Goal: Information Seeking & Learning: Learn about a topic

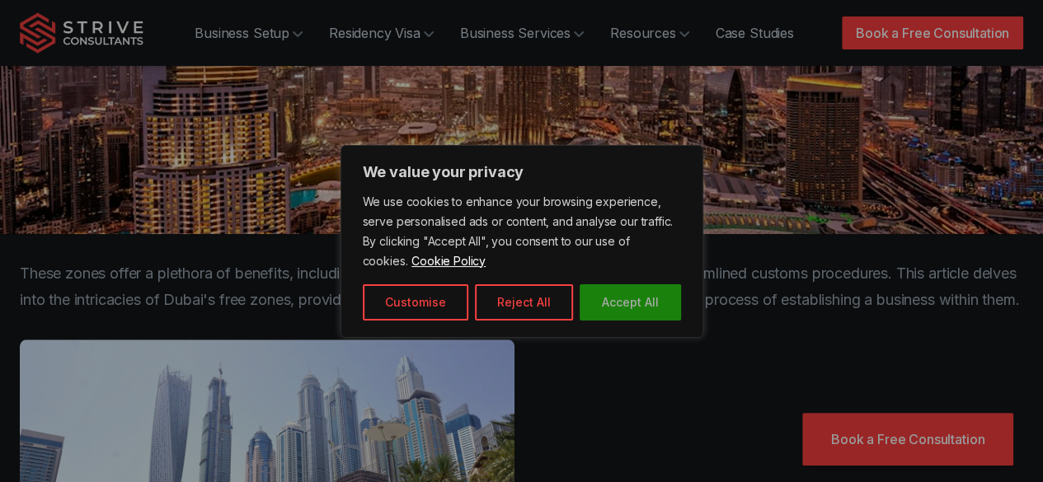
click at [664, 310] on button "Accept All" at bounding box center [630, 302] width 101 height 36
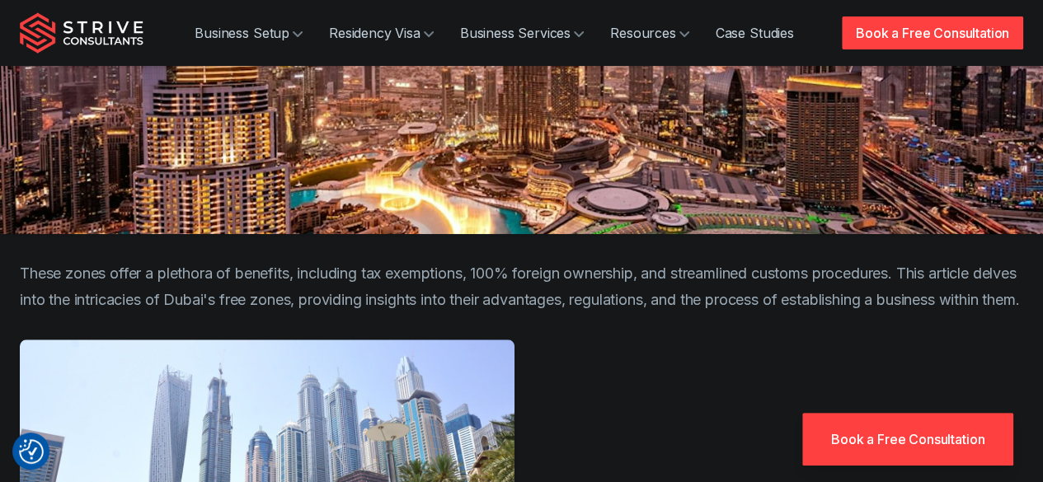
click at [667, 261] on p "These zones offer a plethora of benefits, including tax exemptions, 100% foreig…" at bounding box center [522, 287] width 1004 height 53
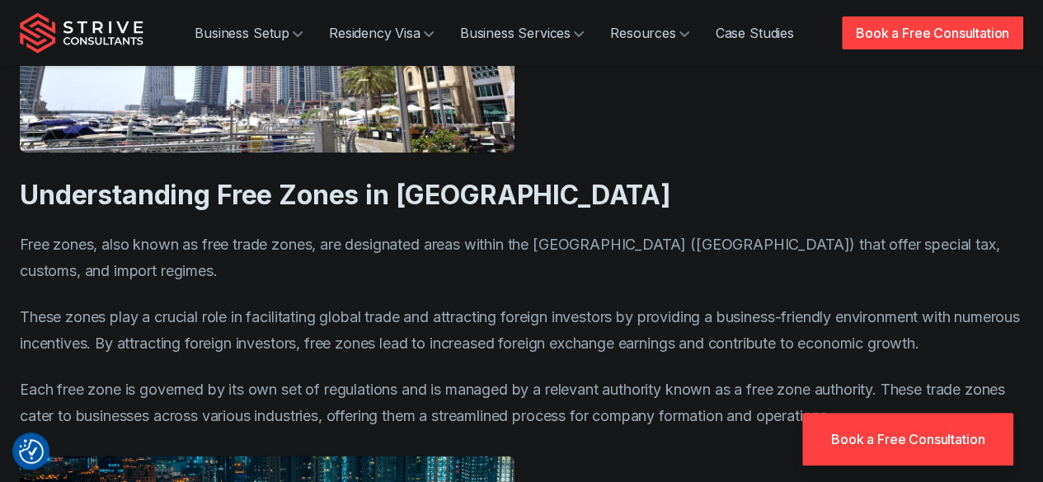
scroll to position [1104, 0]
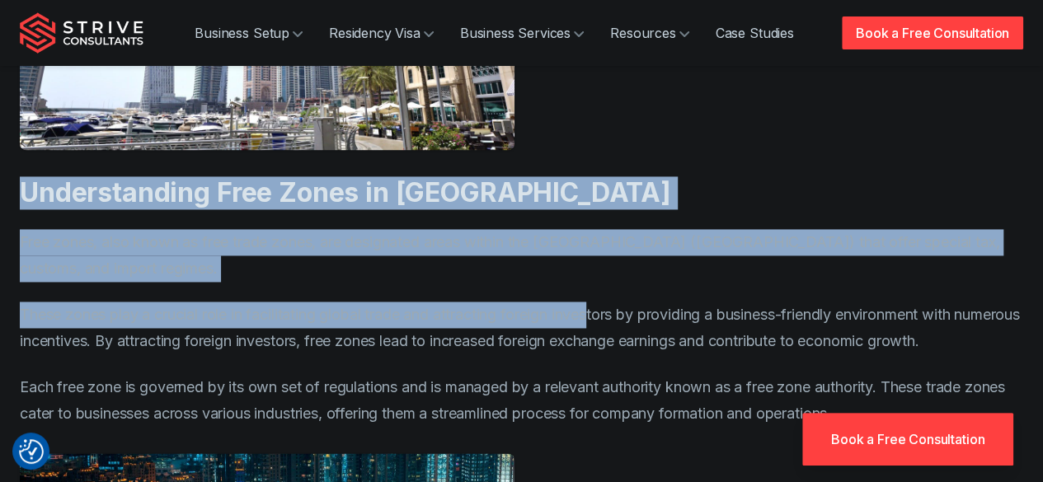
drag, startPoint x: 63, startPoint y: 253, endPoint x: 13, endPoint y: 134, distance: 128.6
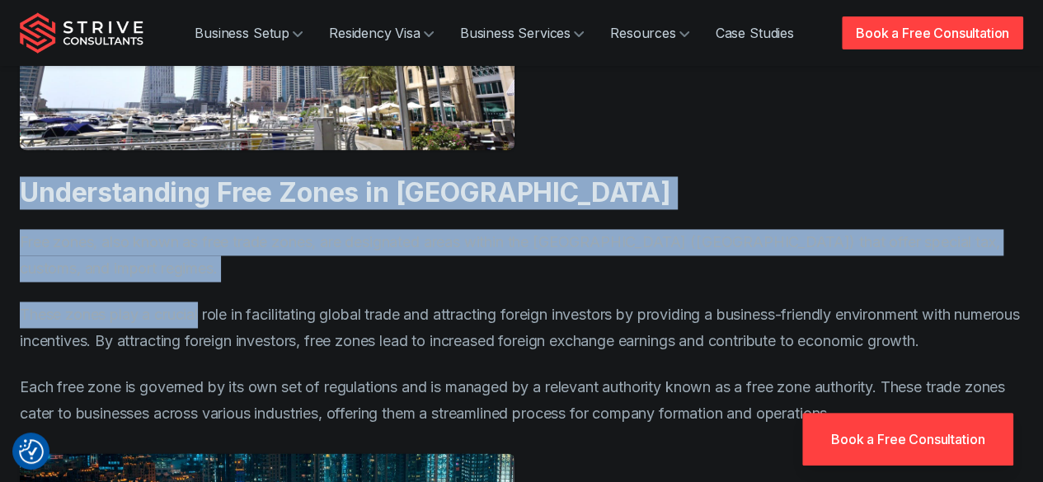
drag, startPoint x: 13, startPoint y: 134, endPoint x: 176, endPoint y: 289, distance: 224.6
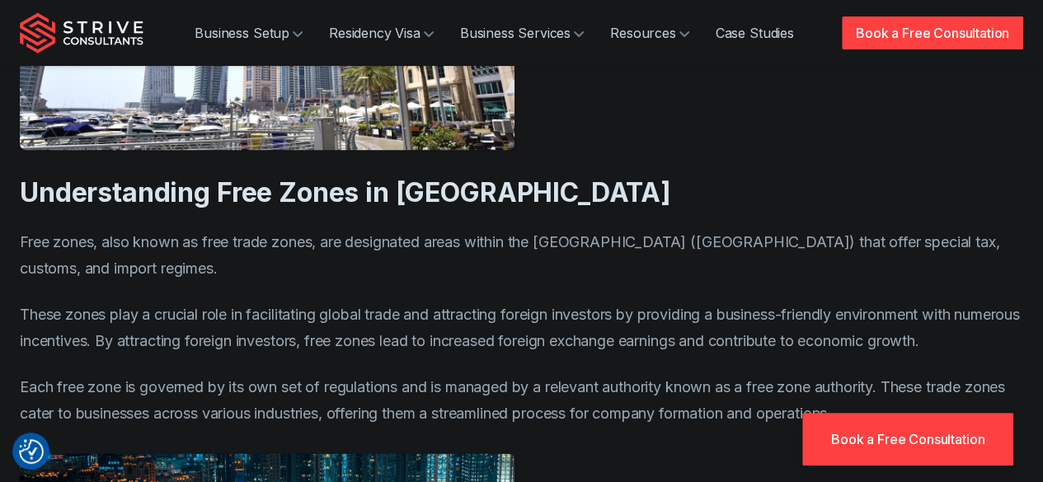
click at [127, 242] on p "Free zones, also known as free trade zones, are designated areas within the [GE…" at bounding box center [522, 255] width 1004 height 53
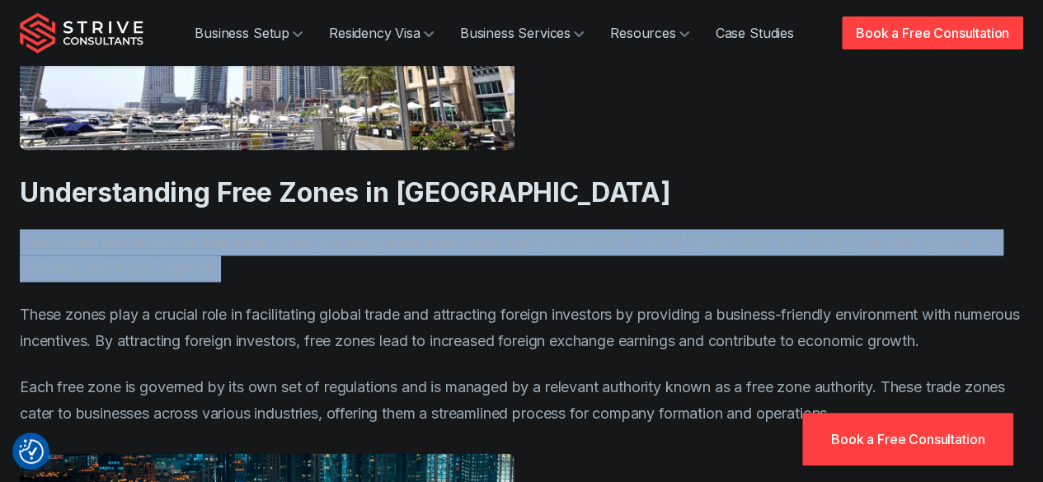
click at [127, 242] on p "Free zones, also known as free trade zones, are designated areas within the [GE…" at bounding box center [522, 255] width 1004 height 53
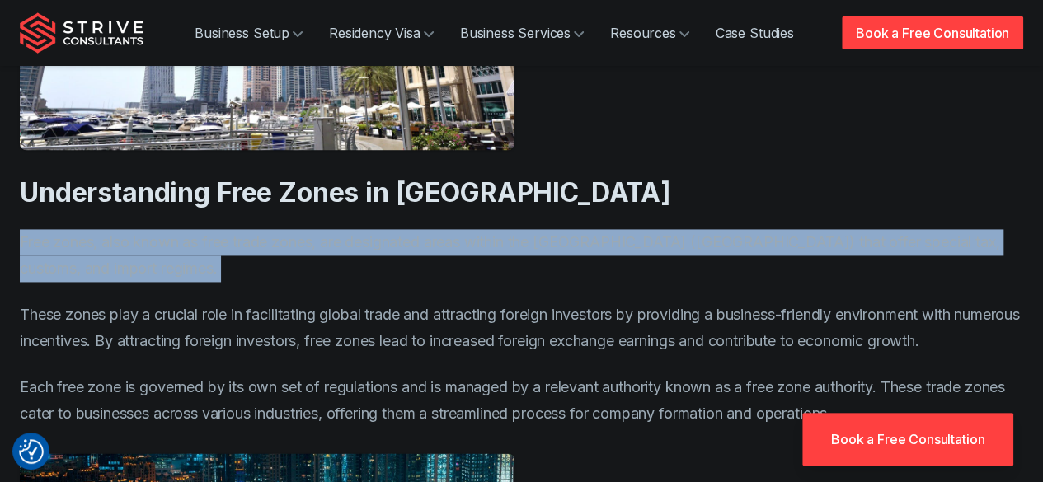
click at [127, 242] on p "Free zones, also known as free trade zones, are designated areas within the [GE…" at bounding box center [522, 255] width 1004 height 53
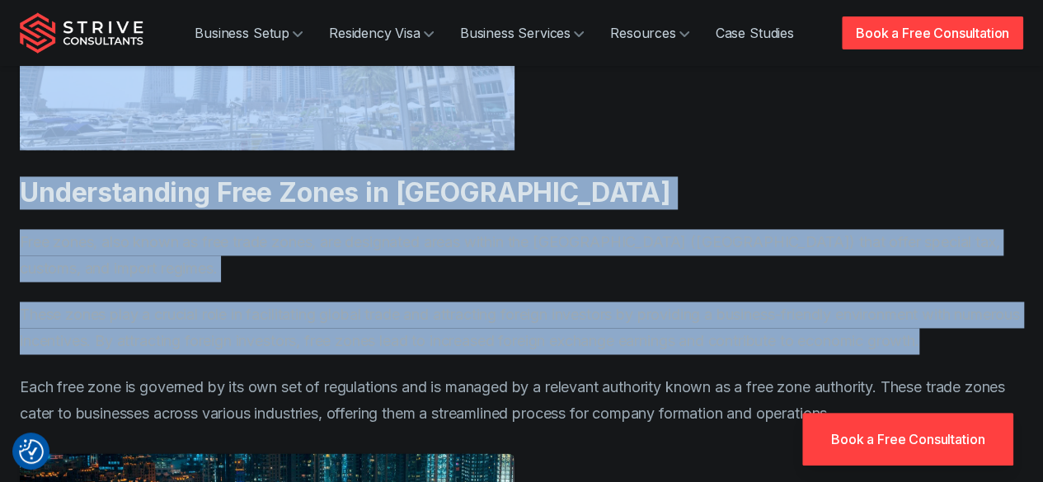
drag, startPoint x: 1019, startPoint y: 313, endPoint x: 779, endPoint y: 96, distance: 323.4
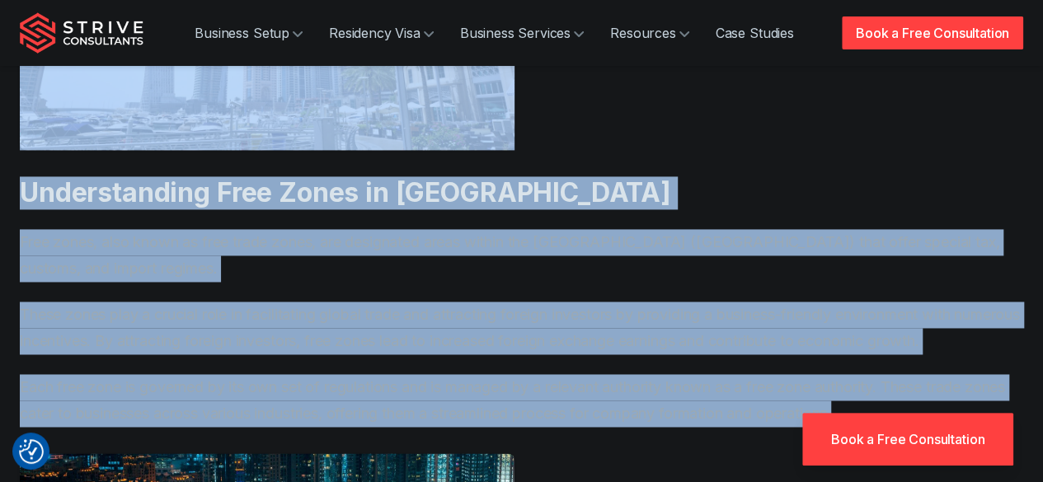
drag, startPoint x: 779, startPoint y: 96, endPoint x: 961, endPoint y: 379, distance: 336.7
click at [961, 379] on p "Each free zone is governed by its own set of regulations and is managed by a re…" at bounding box center [522, 400] width 1004 height 53
drag, startPoint x: 961, startPoint y: 379, endPoint x: 800, endPoint y: 93, distance: 328.2
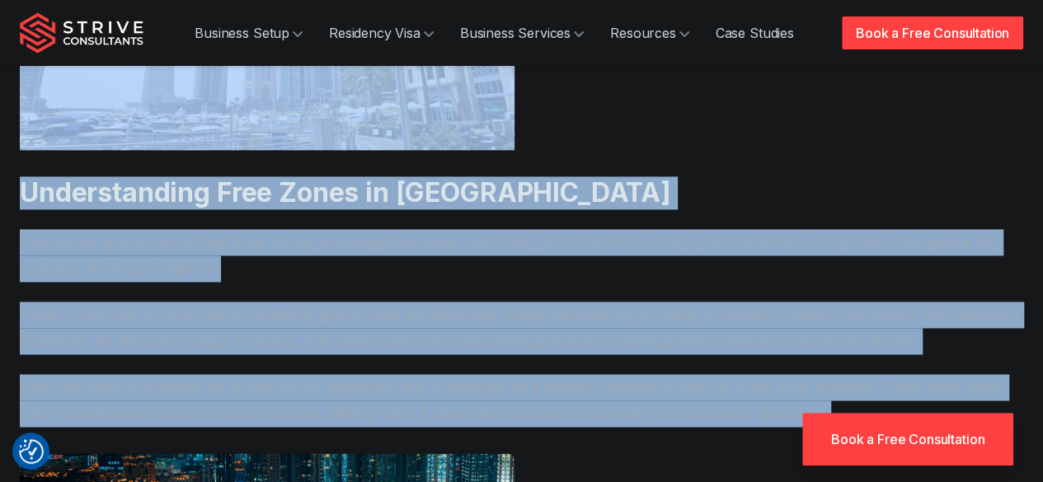
click at [912, 380] on p "Each free zone is governed by its own set of regulations and is managed by a re…" at bounding box center [522, 400] width 1004 height 53
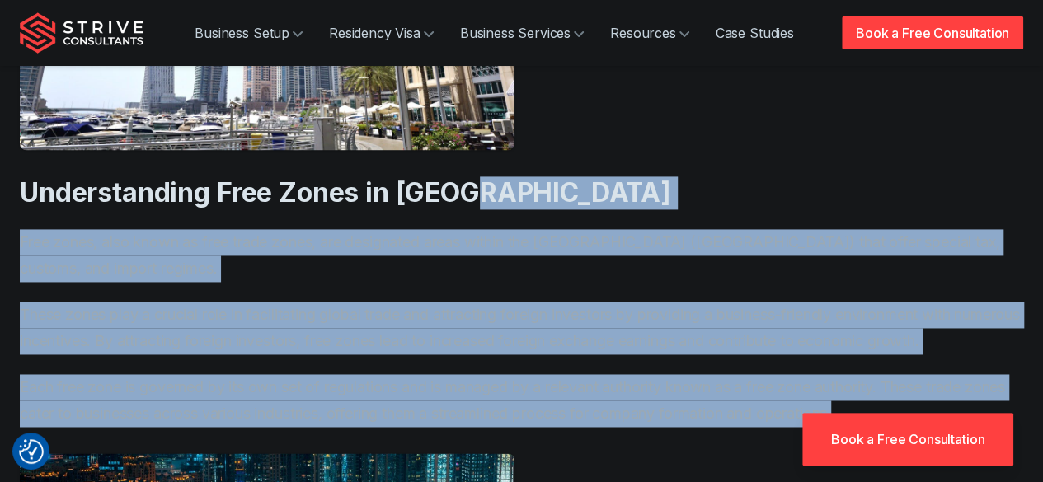
drag, startPoint x: 912, startPoint y: 380, endPoint x: 724, endPoint y: 141, distance: 304.2
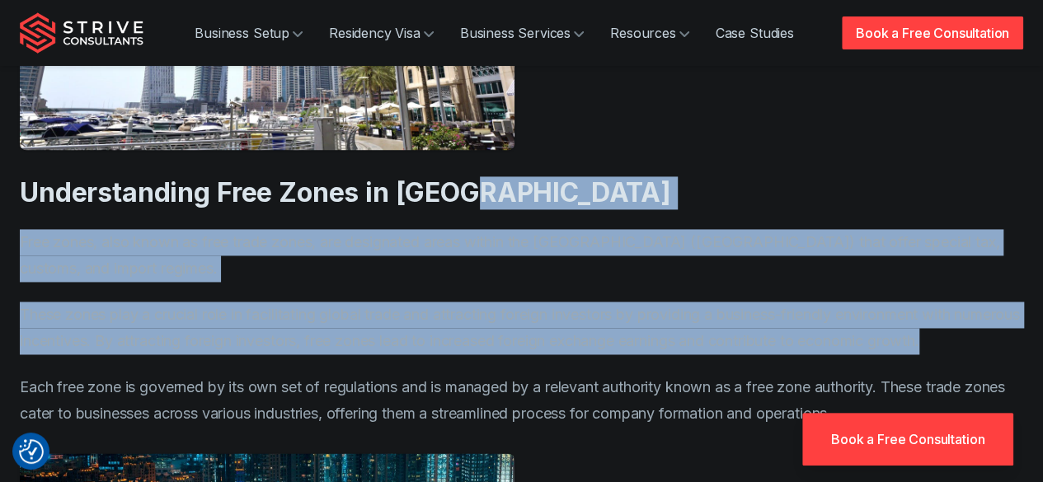
drag, startPoint x: 724, startPoint y: 141, endPoint x: 926, endPoint y: 378, distance: 311.2
click at [926, 378] on p "Each free zone is governed by its own set of regulations and is managed by a re…" at bounding box center [522, 400] width 1004 height 53
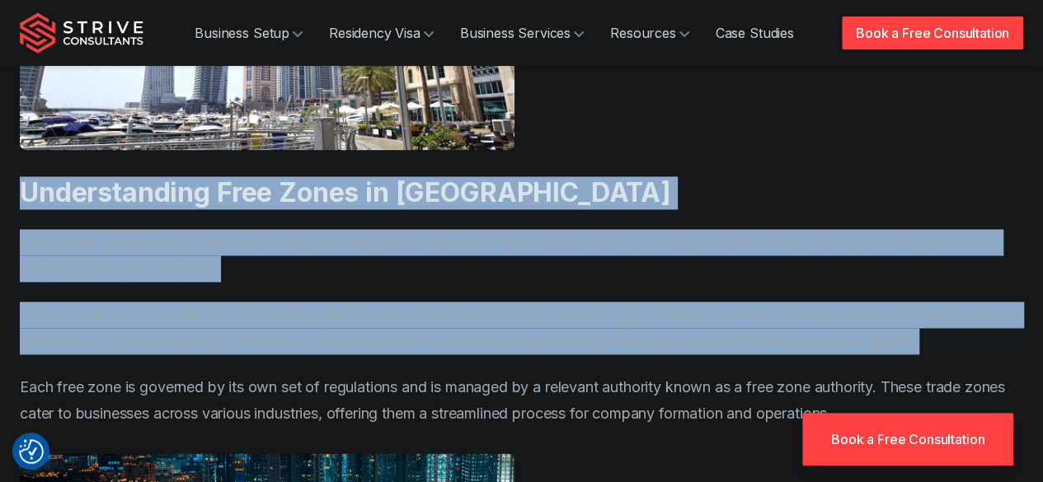
drag, startPoint x: 926, startPoint y: 378, endPoint x: 13, endPoint y: 167, distance: 936.9
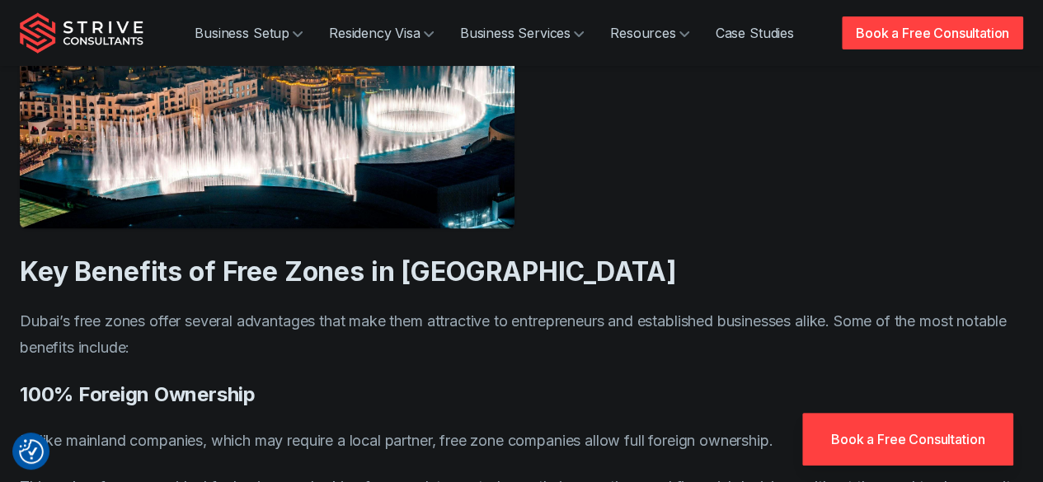
scroll to position [1609, 0]
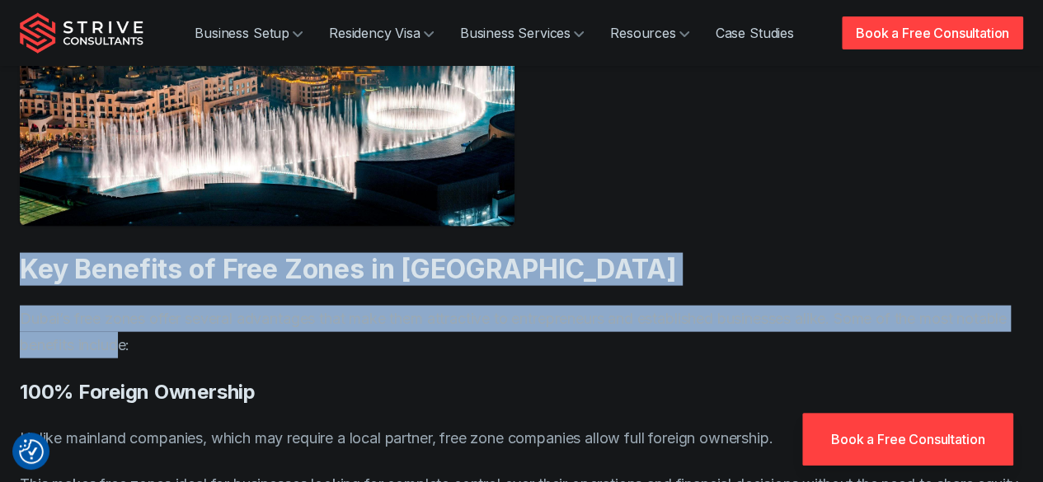
drag, startPoint x: 179, startPoint y: 310, endPoint x: 0, endPoint y: 236, distance: 193.7
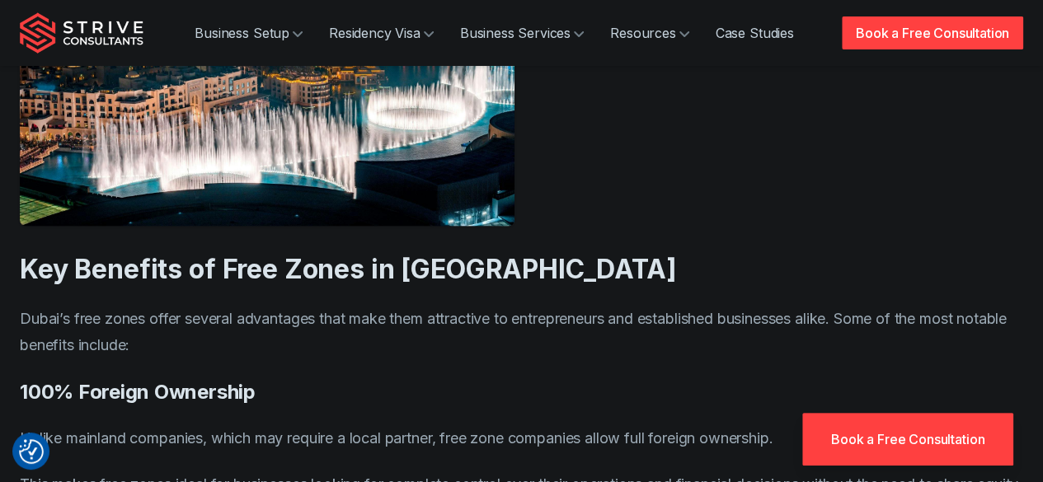
drag, startPoint x: 93, startPoint y: 266, endPoint x: 208, endPoint y: 363, distance: 150.4
drag, startPoint x: 208, startPoint y: 363, endPoint x: 181, endPoint y: 328, distance: 43.5
click at [181, 328] on p "Dubai’s free zones offer several advantages that make them attractive to entrep…" at bounding box center [522, 332] width 1004 height 53
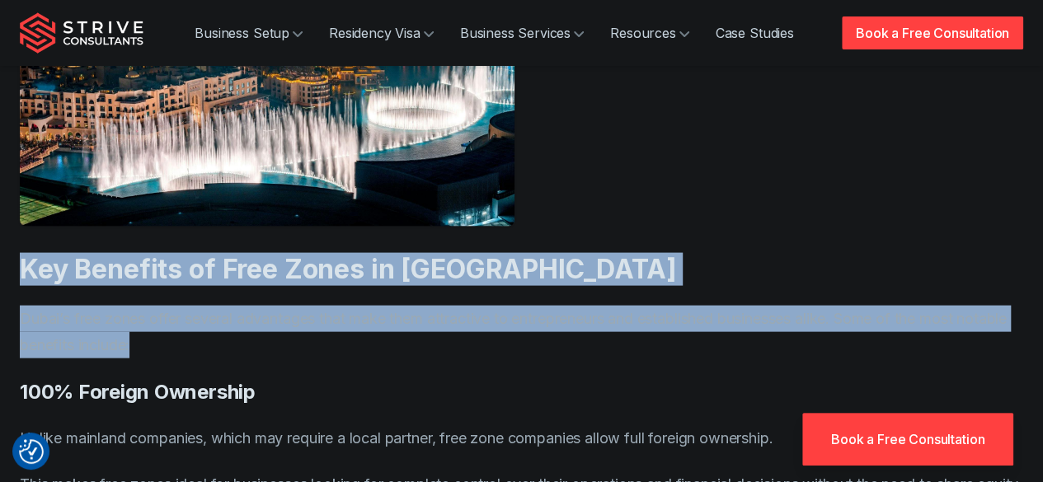
drag, startPoint x: 200, startPoint y: 321, endPoint x: 0, endPoint y: 217, distance: 225.0
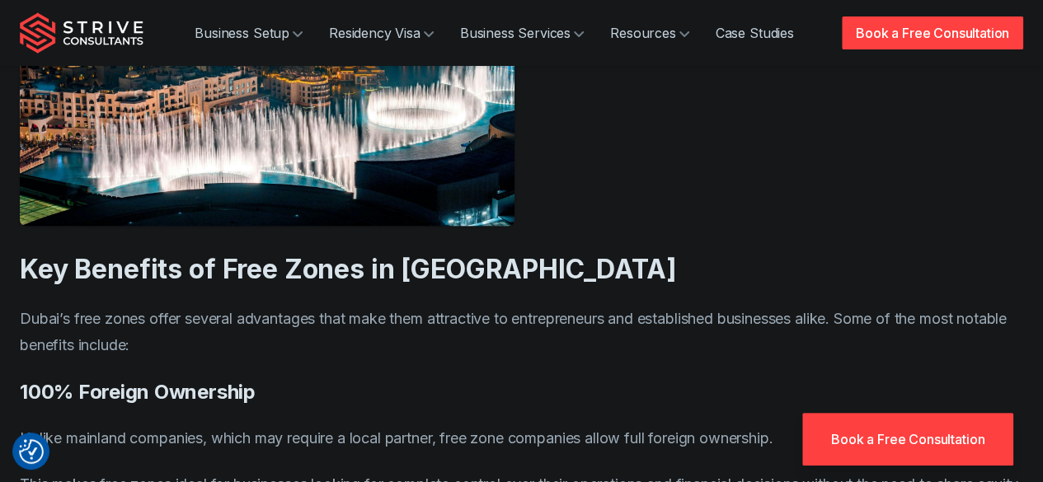
click at [270, 378] on h3 "100% Foreign Ownership" at bounding box center [522, 391] width 1004 height 27
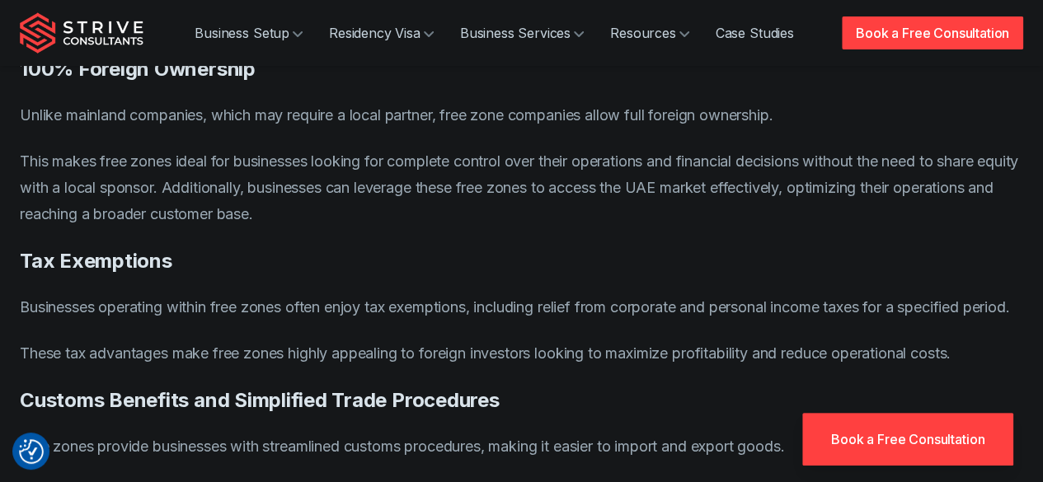
scroll to position [1933, 0]
click at [595, 340] on p "These tax advantages make free zones highly appealing to foreign investors look…" at bounding box center [522, 353] width 1004 height 26
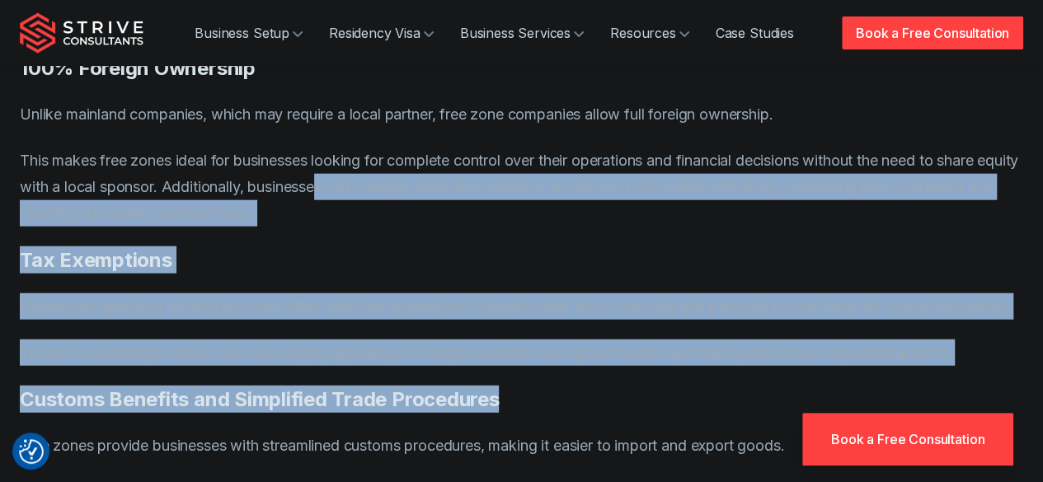
drag, startPoint x: 609, startPoint y: 378, endPoint x: 367, endPoint y: 154, distance: 330.3
click at [487, 355] on p "These tax advantages make free zones highly appealing to foreign investors look…" at bounding box center [522, 353] width 1004 height 26
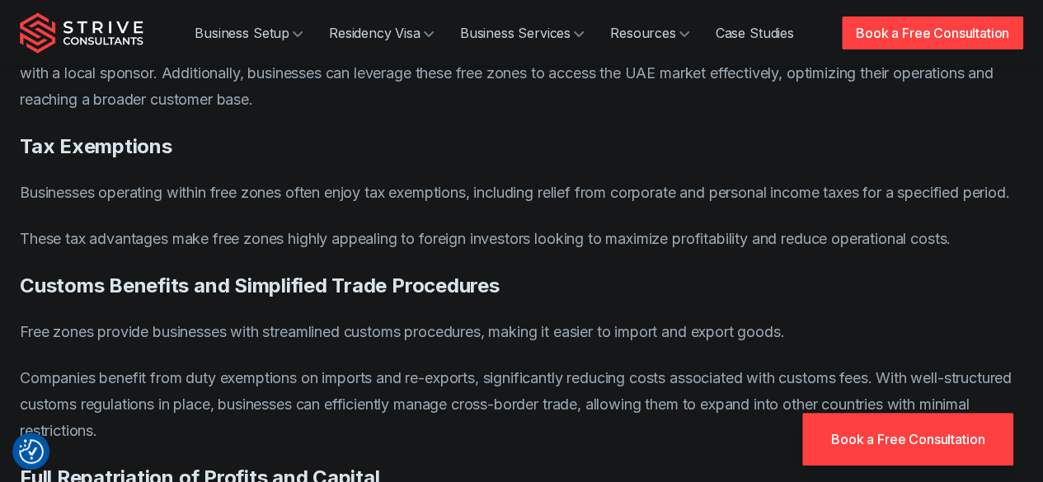
scroll to position [2046, 0]
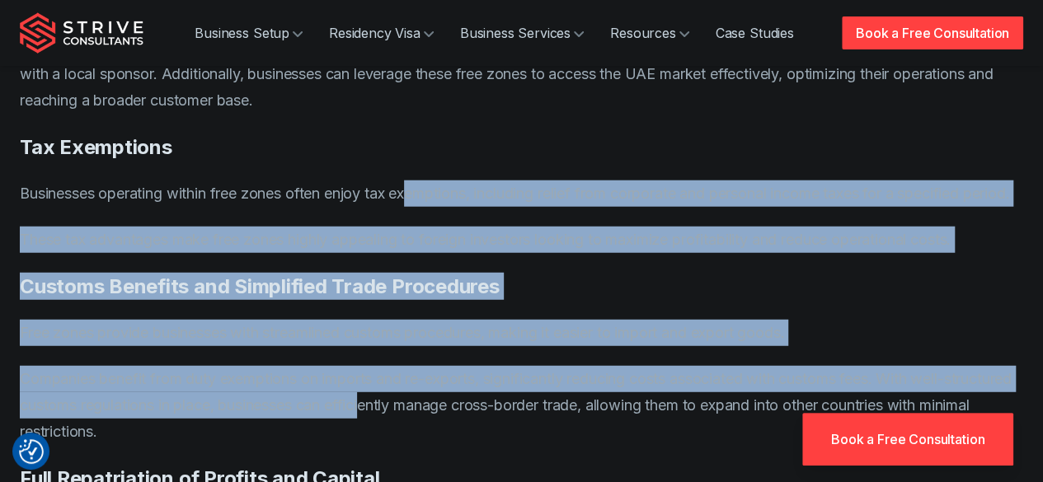
drag, startPoint x: 445, startPoint y: 410, endPoint x: 412, endPoint y: 177, distance: 234.9
click at [412, 181] on p "Businesses operating within free zones often enjoy tax exemptions, including re…" at bounding box center [522, 194] width 1004 height 26
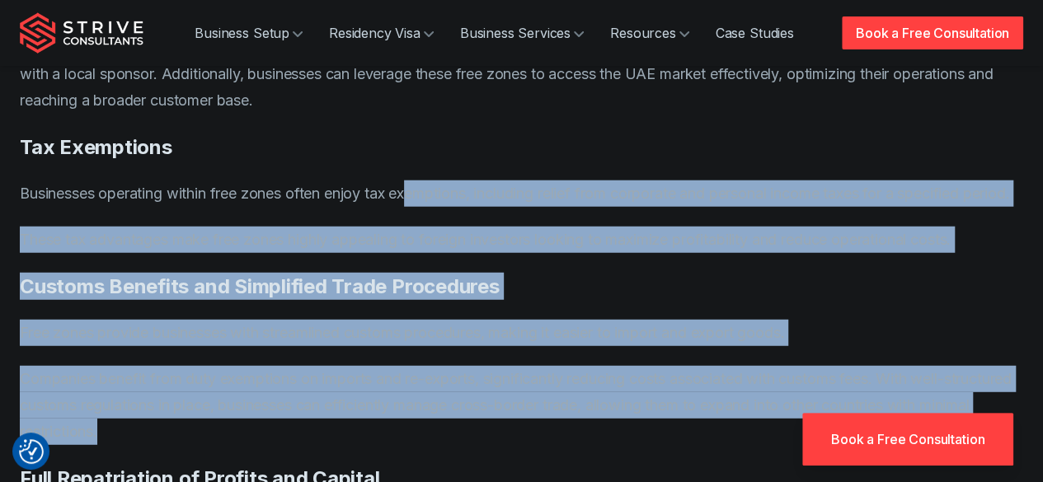
drag, startPoint x: 412, startPoint y: 177, endPoint x: 358, endPoint y: 442, distance: 270.2
click at [358, 442] on p "Companies benefit from duty exemptions on imports and re-exports, significantly…" at bounding box center [522, 405] width 1004 height 79
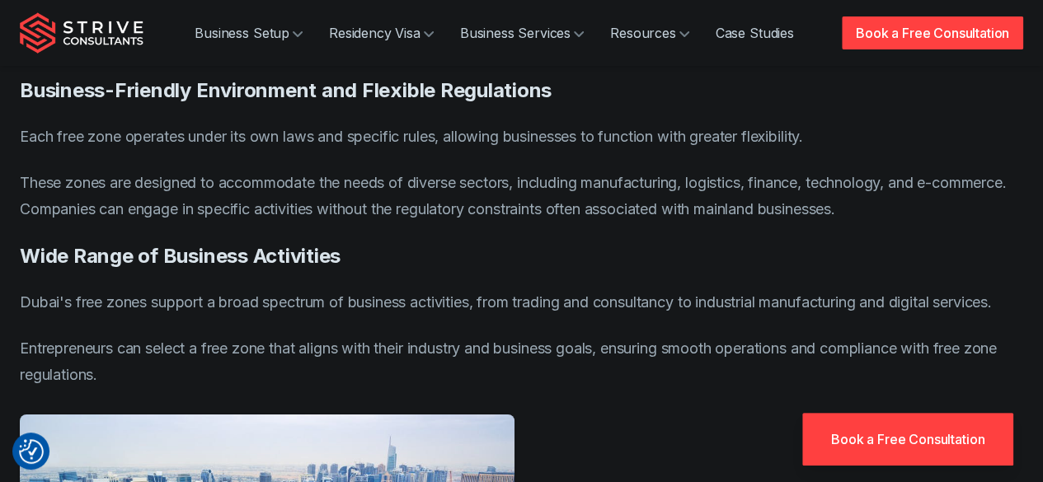
scroll to position [2739, 0]
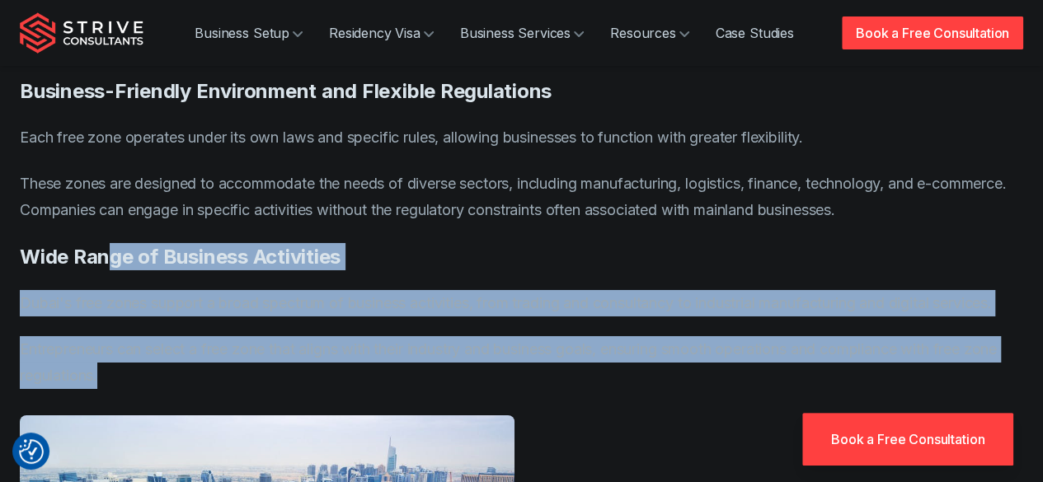
drag, startPoint x: 167, startPoint y: 291, endPoint x: 103, endPoint y: 240, distance: 81.5
